Goal: Navigation & Orientation: Understand site structure

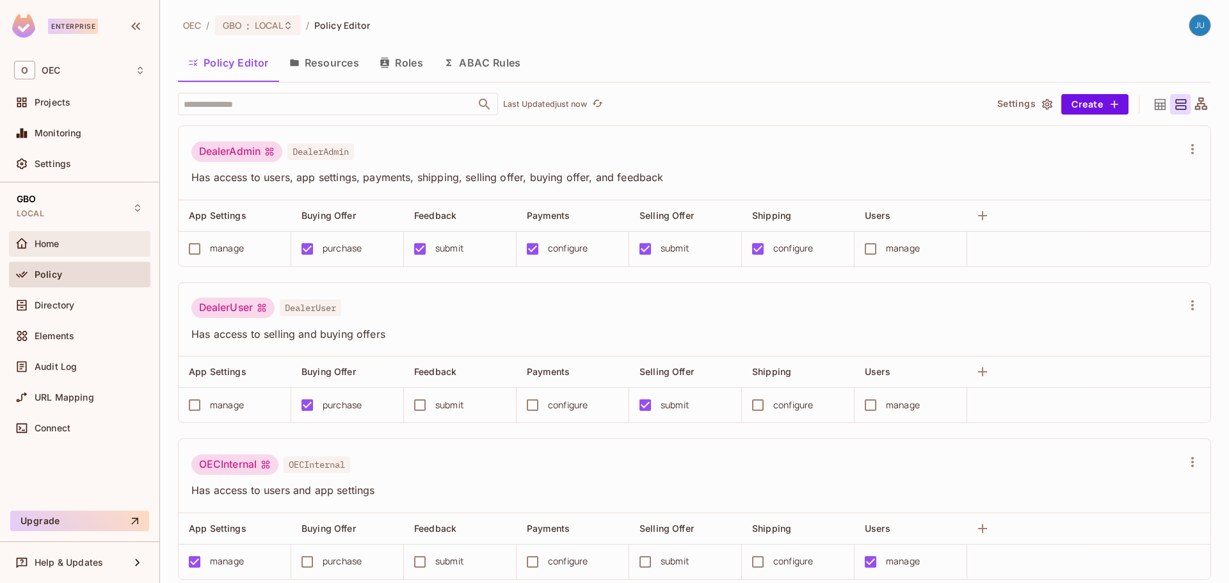
click at [79, 247] on div "Home" at bounding box center [90, 244] width 111 height 10
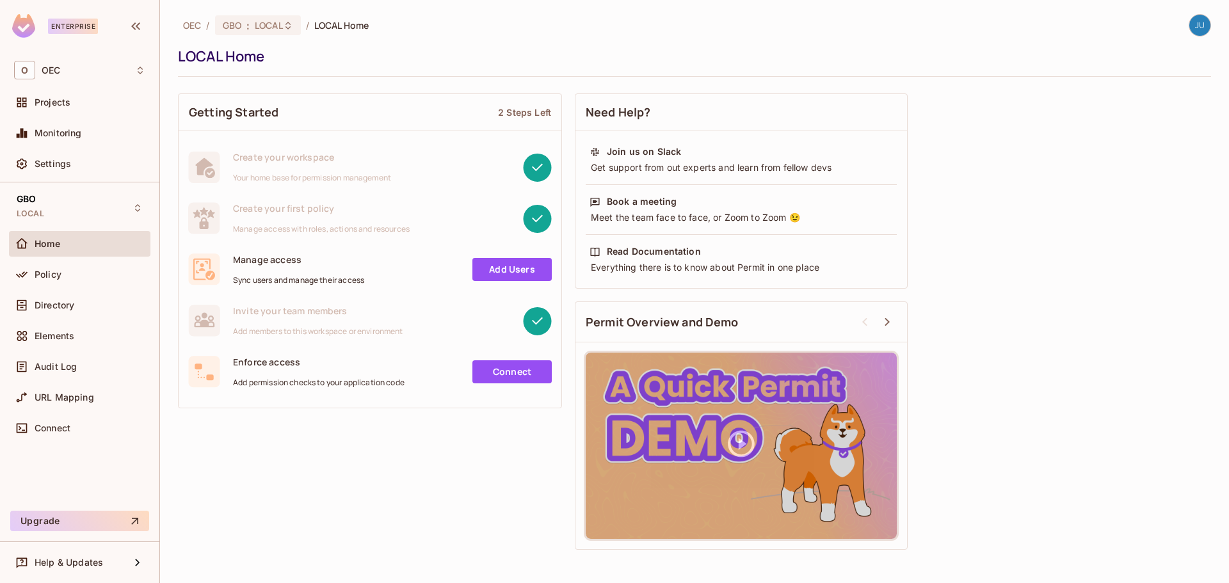
click at [55, 259] on div "Home" at bounding box center [79, 246] width 141 height 31
click at [55, 267] on div "Policy" at bounding box center [79, 274] width 131 height 15
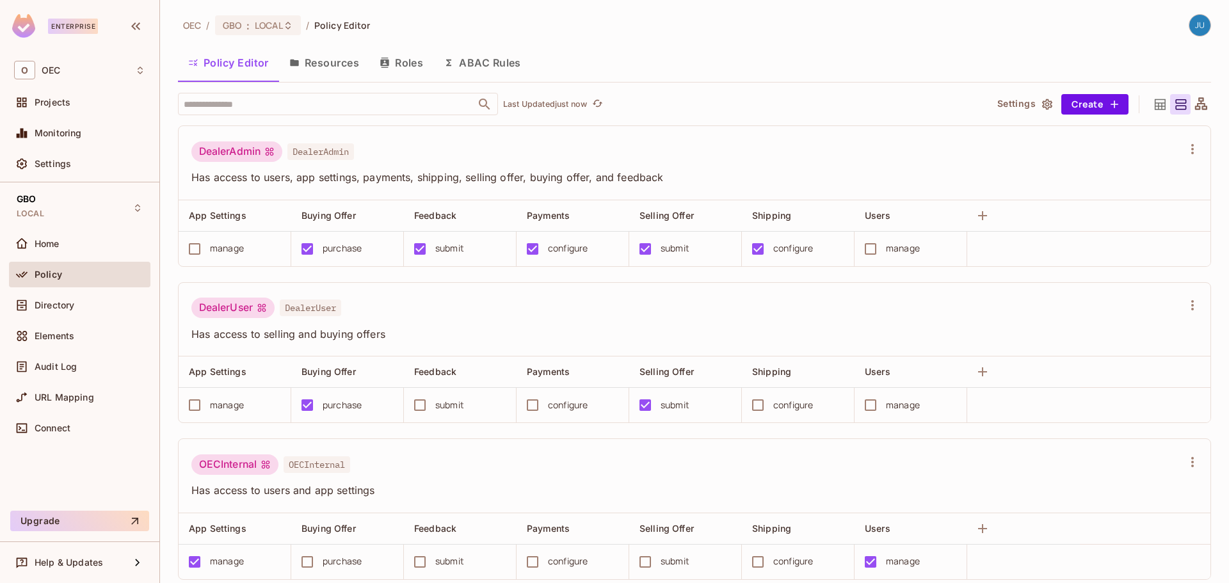
click at [335, 68] on button "Resources" at bounding box center [324, 63] width 90 height 32
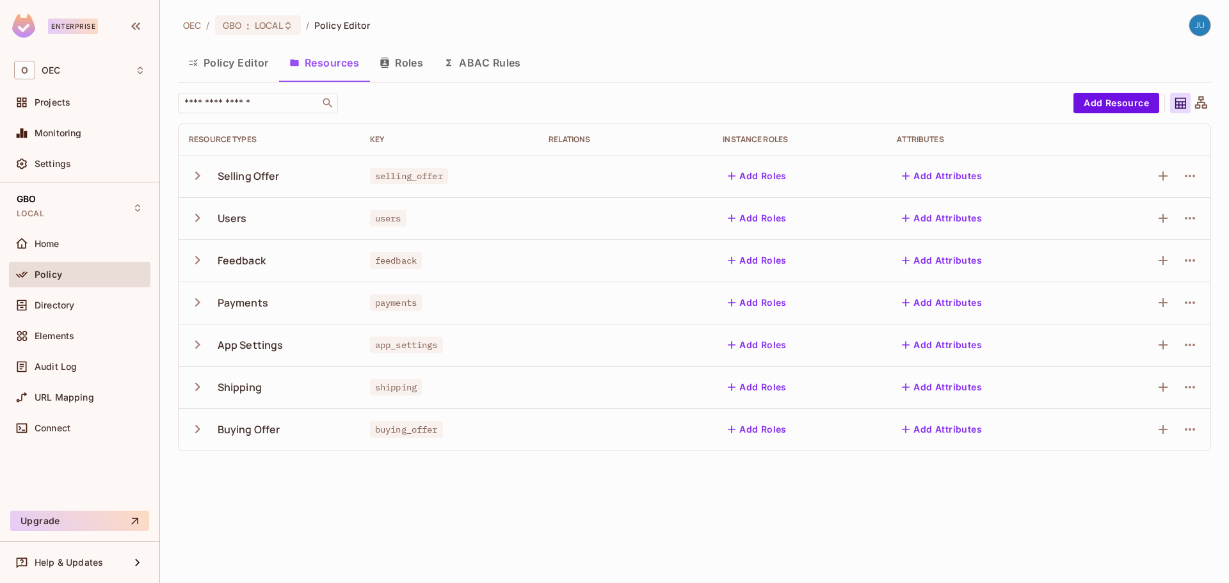
click at [394, 67] on button "Roles" at bounding box center [401, 63] width 64 height 32
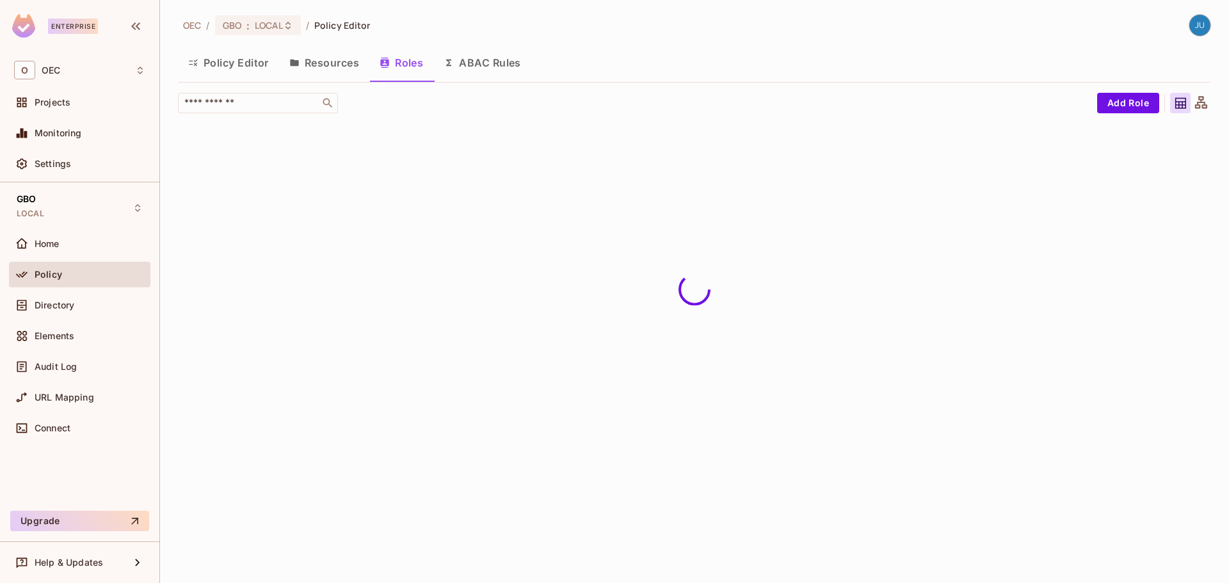
click at [337, 68] on button "Resources" at bounding box center [324, 63] width 90 height 32
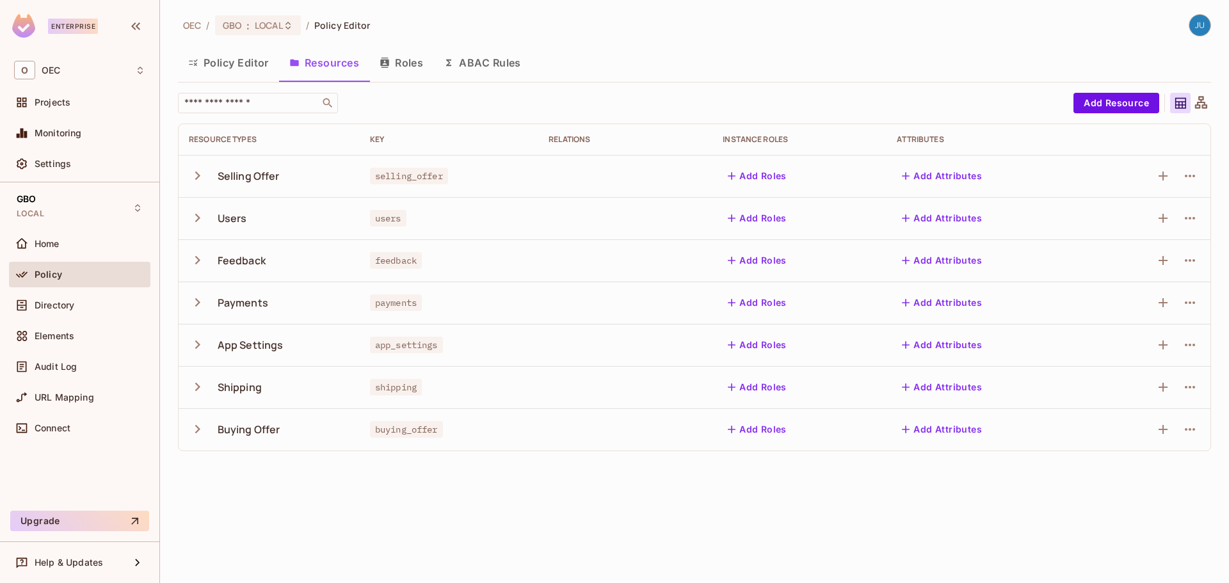
click at [198, 175] on icon "button" at bounding box center [197, 175] width 17 height 17
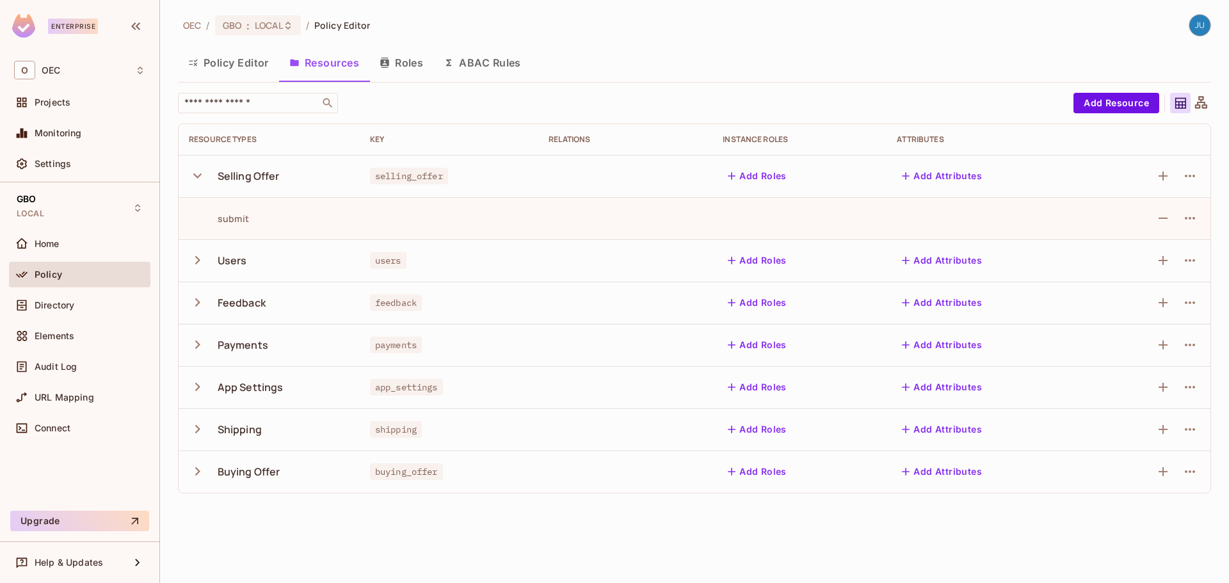
click at [199, 471] on icon "button" at bounding box center [197, 471] width 5 height 8
click at [195, 344] on icon "button" at bounding box center [197, 344] width 17 height 17
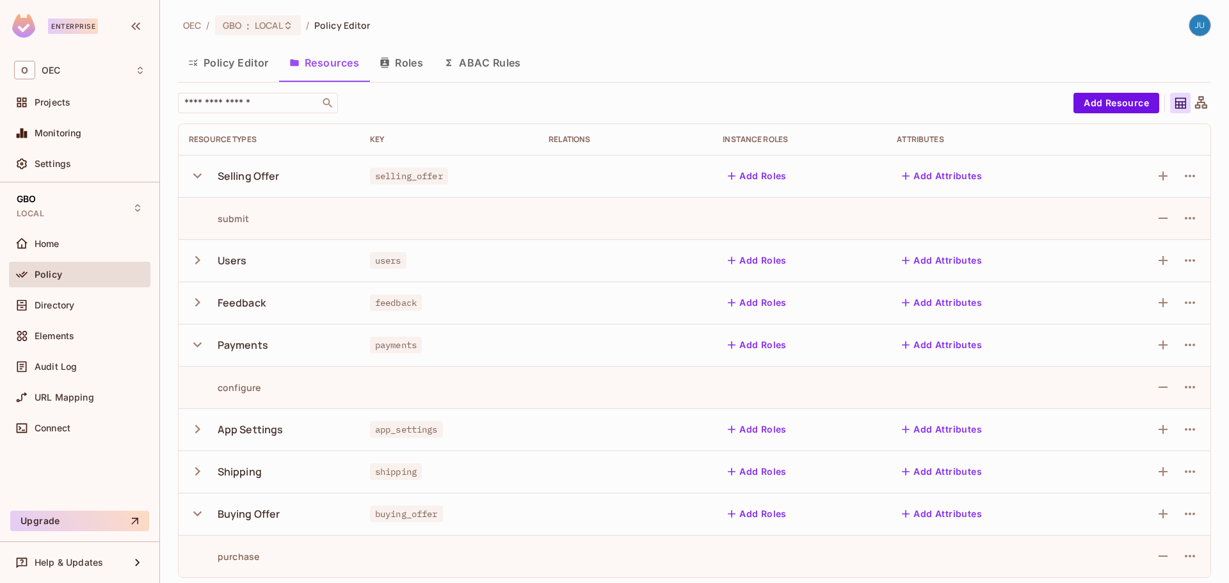
drag, startPoint x: 201, startPoint y: 472, endPoint x: 220, endPoint y: 472, distance: 18.6
click at [201, 472] on icon "button" at bounding box center [197, 471] width 17 height 17
click at [194, 258] on icon "button" at bounding box center [197, 260] width 17 height 17
